Goal: Information Seeking & Learning: Learn about a topic

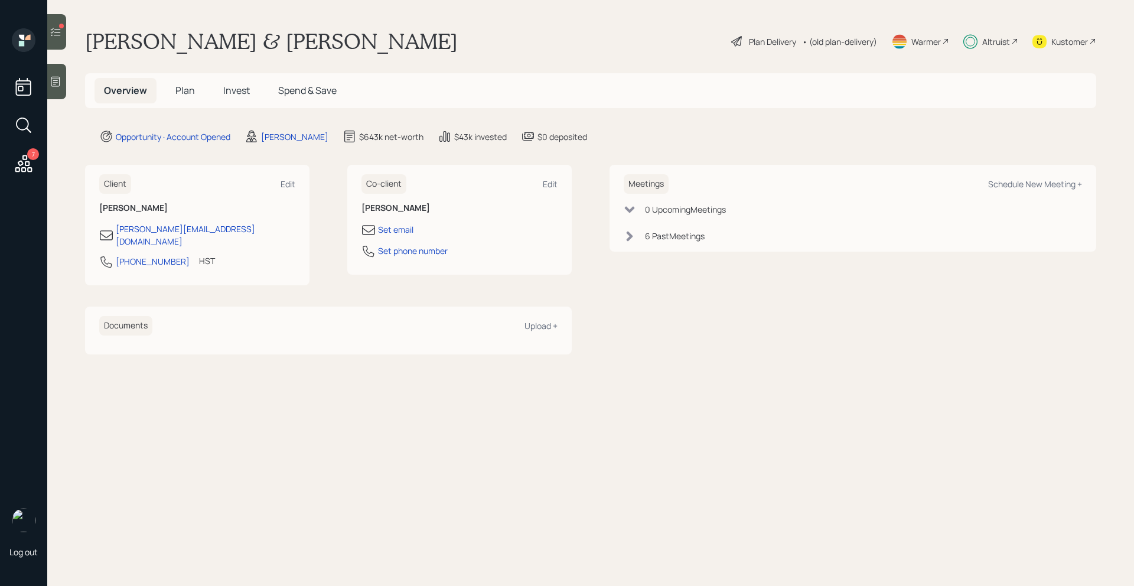
click at [242, 92] on span "Invest" at bounding box center [236, 90] width 27 height 13
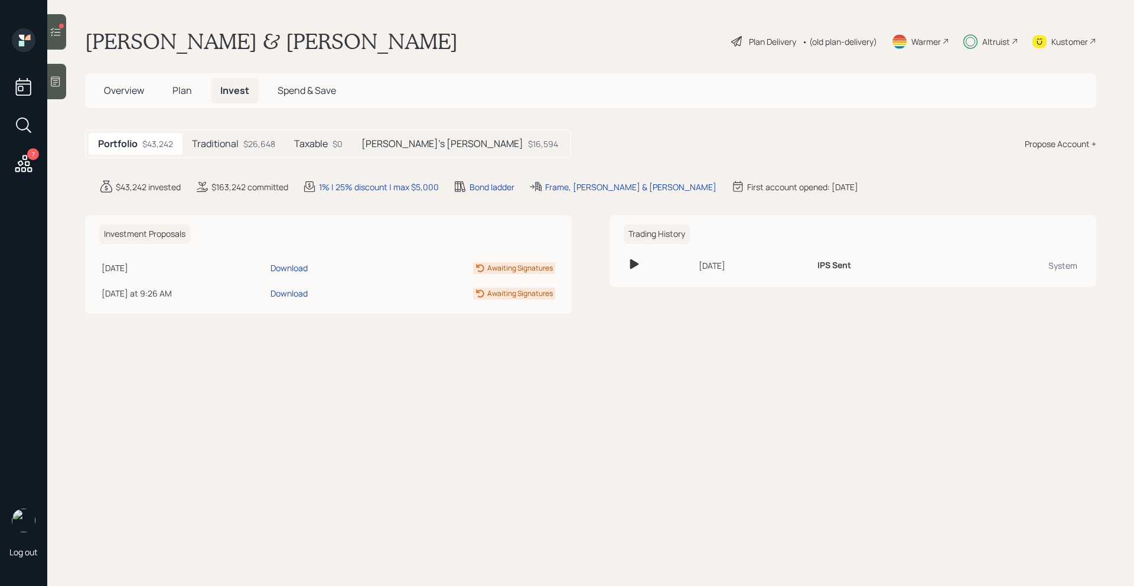
click at [243, 143] on div "Traditional $26,648" at bounding box center [233, 144] width 102 height 22
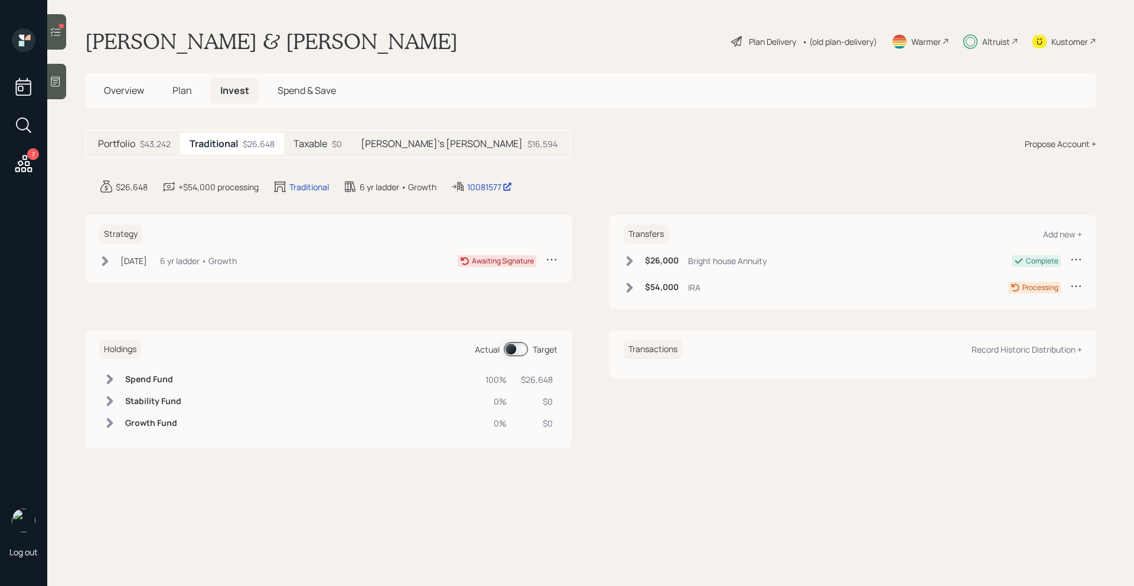
click at [302, 142] on h5 "Taxable" at bounding box center [311, 143] width 34 height 11
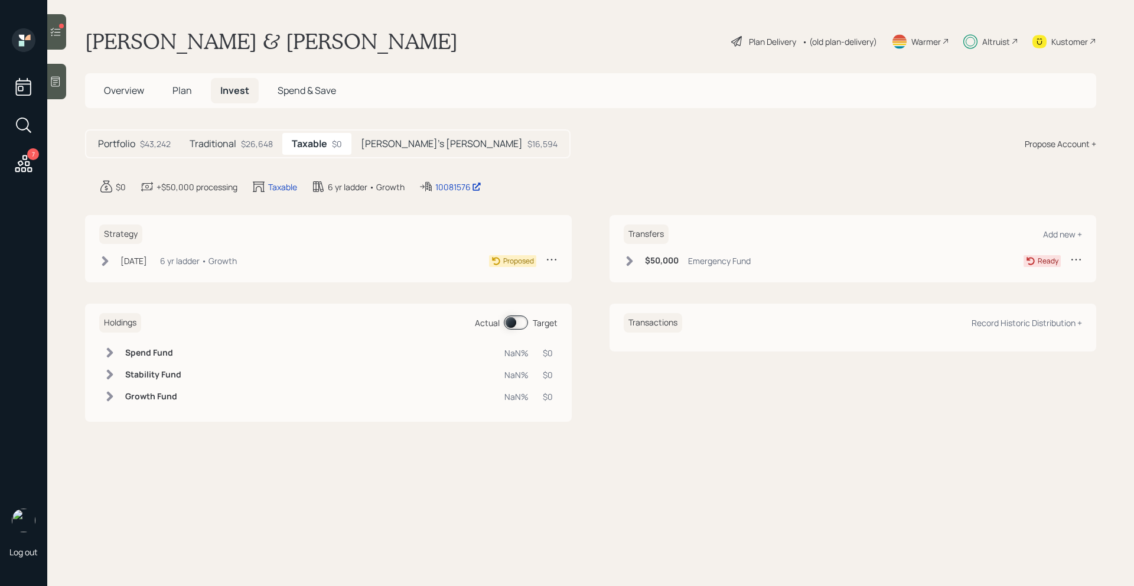
click at [405, 147] on h5 "Jackie's Roth" at bounding box center [442, 143] width 162 height 11
